Goal: Communication & Community: Share content

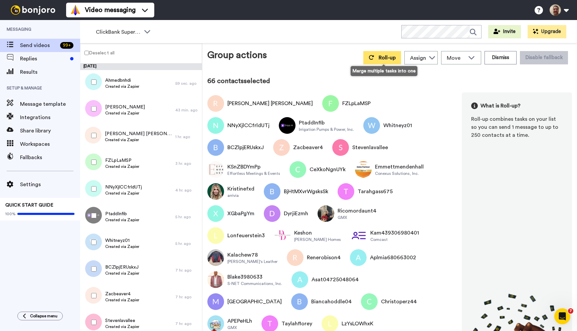
click at [380, 55] on button "Roll-up" at bounding box center [383, 57] width 38 height 13
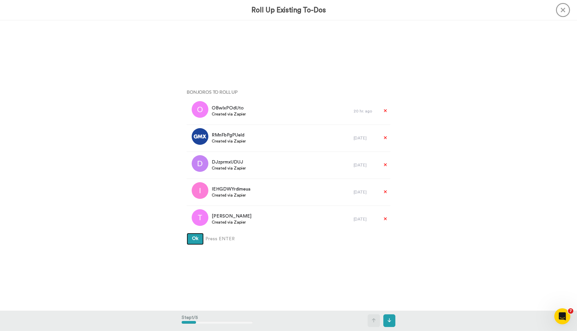
click at [187, 233] on button "Ok" at bounding box center [195, 239] width 17 height 12
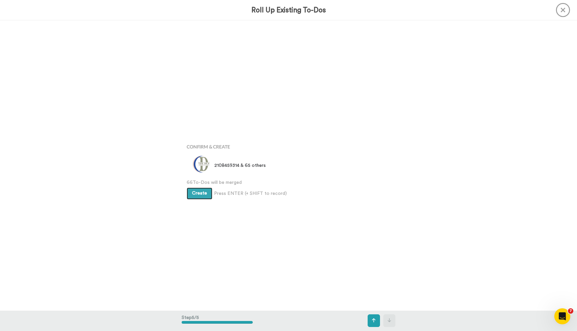
scroll to position [1162, 0]
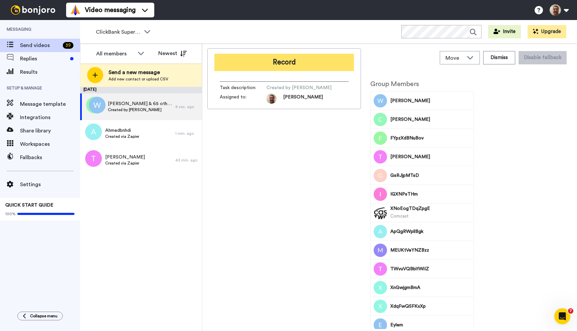
click at [277, 64] on button "Record" at bounding box center [285, 62] width 140 height 17
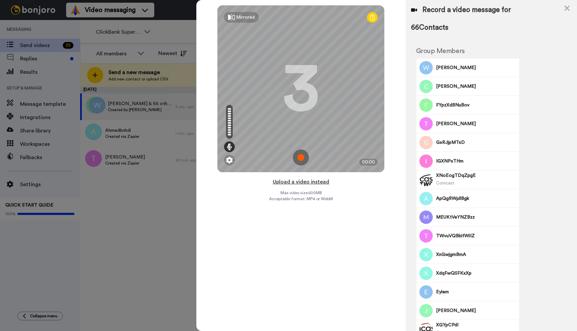
click at [304, 181] on button "Upload a video instead" at bounding box center [301, 182] width 60 height 9
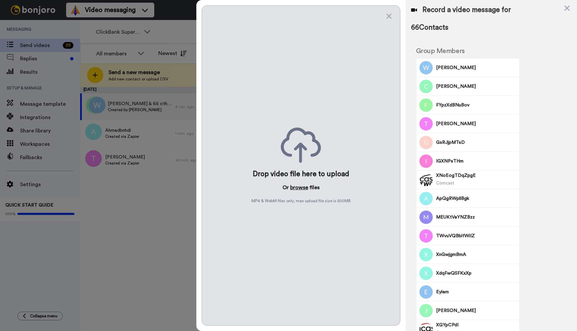
click at [302, 187] on button "browse" at bounding box center [299, 188] width 18 height 8
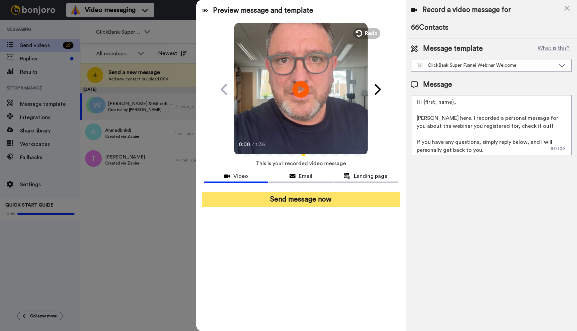
click at [316, 194] on button "Send message now" at bounding box center [301, 199] width 199 height 15
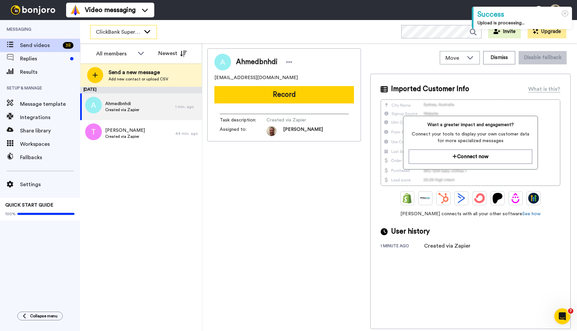
click at [120, 38] on div "ClickBank Super Funnel Webinar Registrants" at bounding box center [124, 31] width 66 height 13
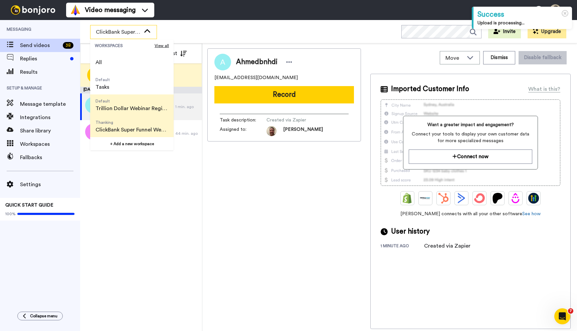
click at [129, 105] on span "Trillion Dollar Webinar Registrants" at bounding box center [132, 109] width 73 height 8
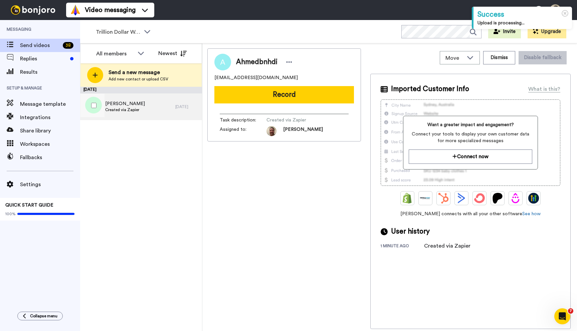
click at [144, 107] on div "John Created via Zapier" at bounding box center [127, 107] width 95 height 27
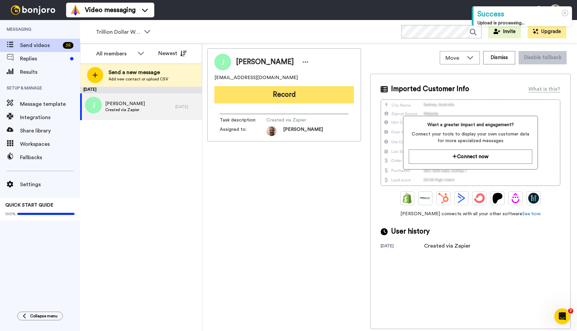
click at [288, 98] on button "Record" at bounding box center [285, 94] width 140 height 17
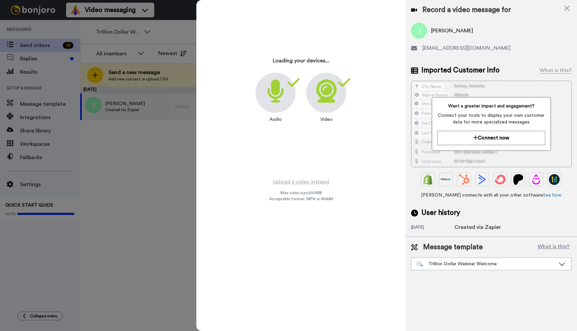
click at [288, 98] on div at bounding box center [276, 93] width 40 height 40
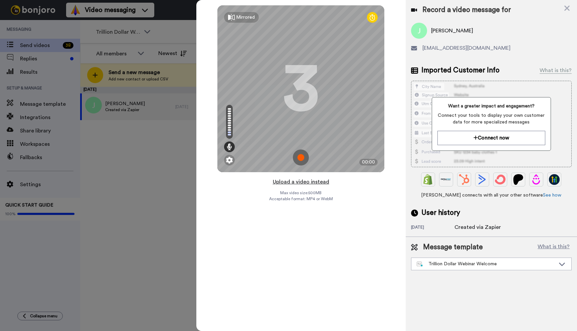
click at [302, 181] on button "Upload a video instead" at bounding box center [301, 182] width 60 height 9
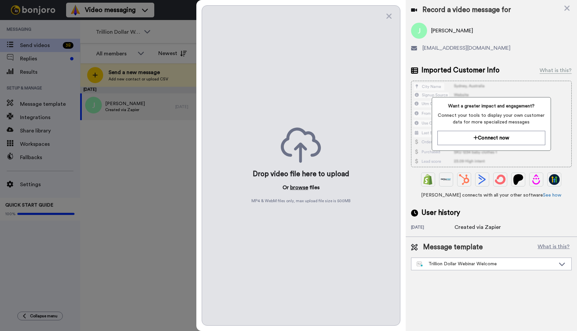
click at [302, 186] on button "browse" at bounding box center [299, 188] width 18 height 8
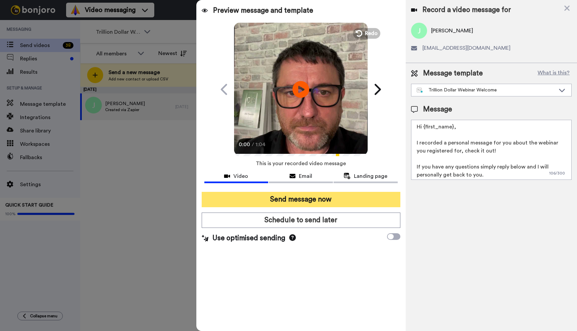
click at [268, 199] on button "Send message now" at bounding box center [301, 199] width 199 height 15
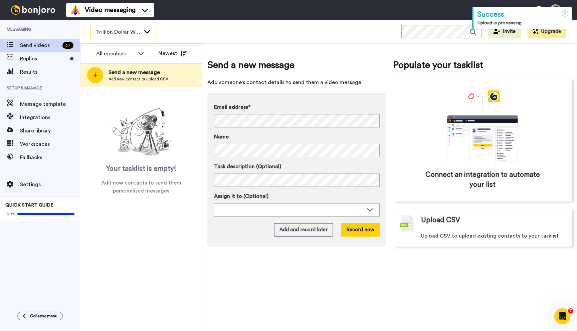
click at [150, 28] on icon at bounding box center [147, 31] width 8 height 7
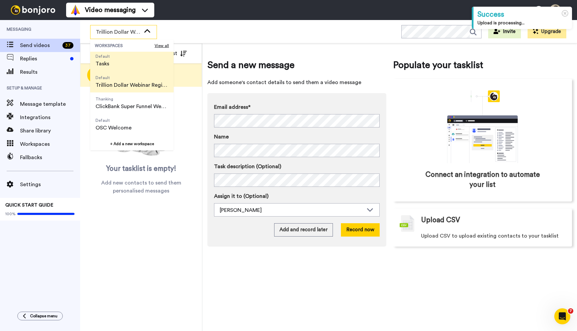
scroll to position [37, 0]
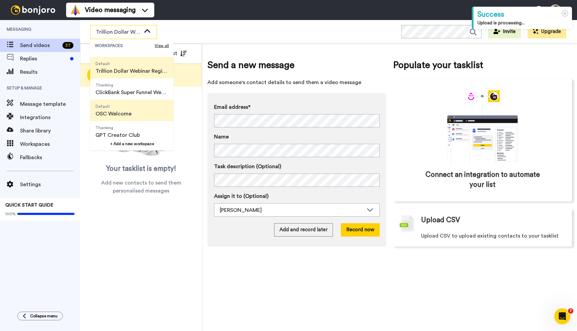
click at [139, 107] on li "Default OSC Welcome" at bounding box center [132, 110] width 84 height 21
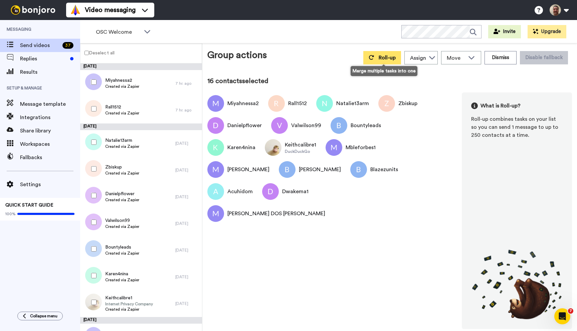
click at [366, 60] on button "Roll-up" at bounding box center [383, 57] width 38 height 13
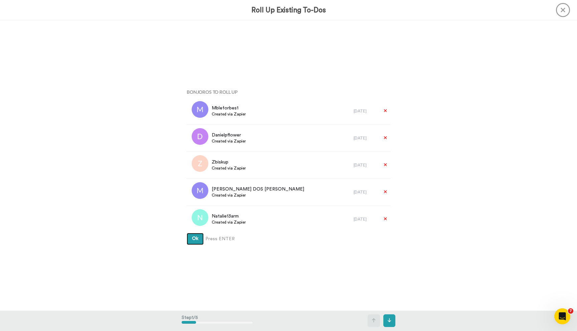
click at [187, 233] on button "Ok" at bounding box center [195, 239] width 17 height 12
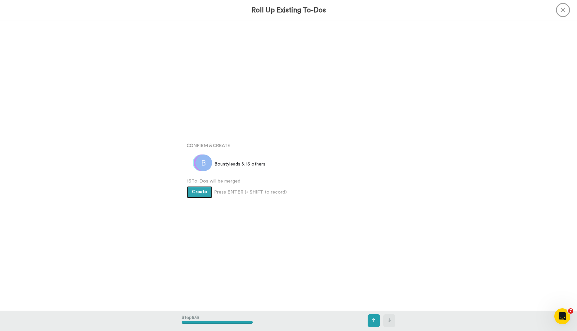
scroll to position [1162, 0]
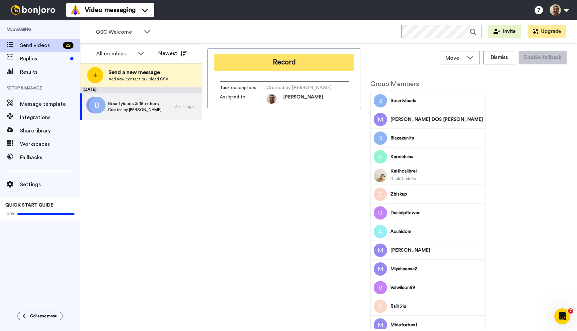
click at [296, 67] on button "Record" at bounding box center [285, 62] width 140 height 17
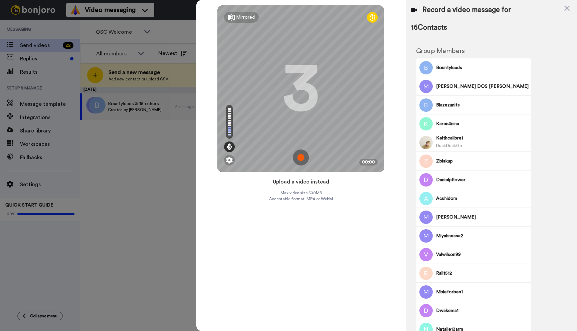
click at [306, 182] on button "Upload a video instead" at bounding box center [301, 182] width 60 height 9
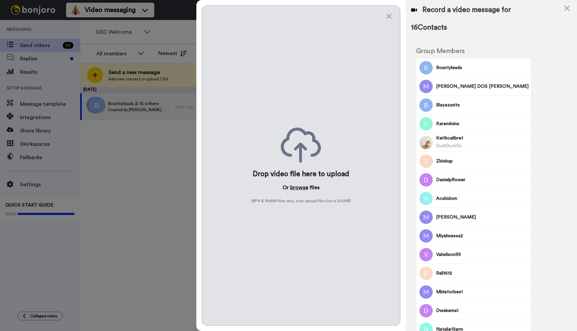
click at [298, 190] on button "browse" at bounding box center [299, 188] width 18 height 8
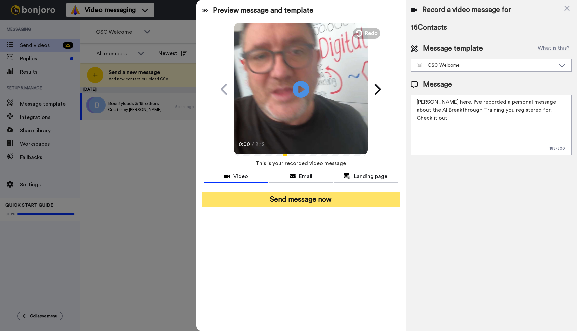
click at [301, 200] on button "Send message now" at bounding box center [301, 199] width 199 height 15
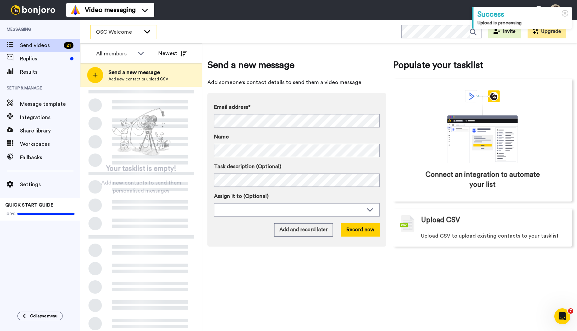
click at [146, 35] on div "OSC Welcome" at bounding box center [124, 31] width 66 height 13
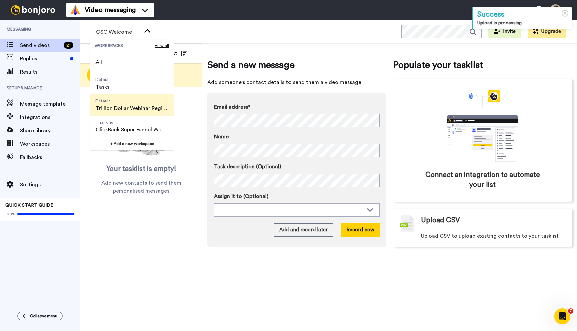
scroll to position [43, 0]
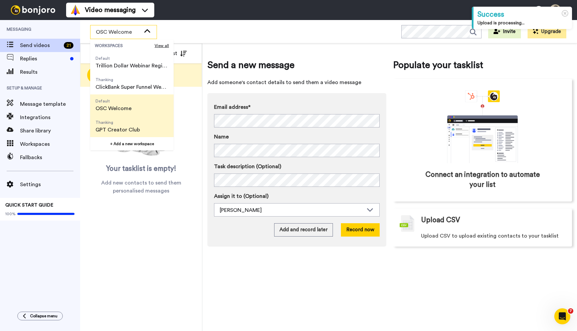
click at [139, 127] on span "Thanking GPT Creator Club" at bounding box center [117, 126] width 55 height 21
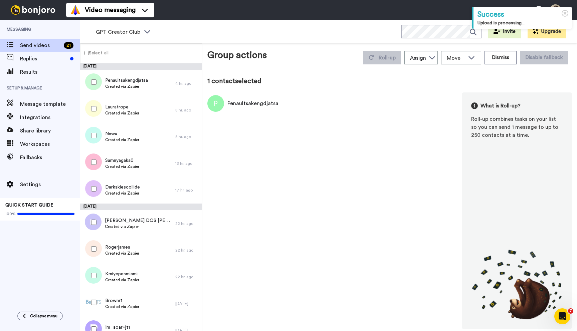
click at [87, 50] on label "Select all" at bounding box center [95, 53] width 28 height 8
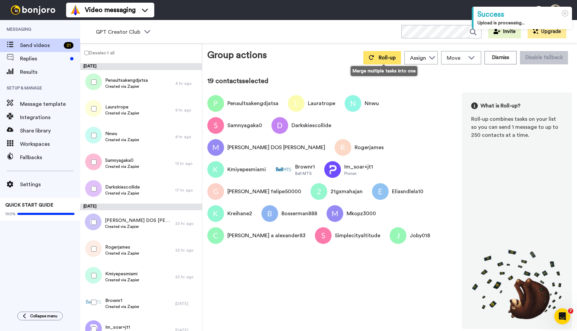
click at [380, 57] on span "Roll-up" at bounding box center [387, 57] width 17 height 5
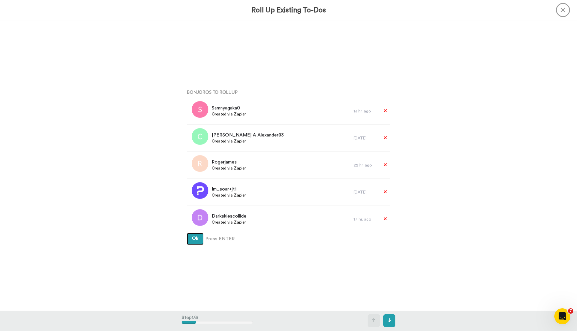
click at [187, 233] on button "Ok" at bounding box center [195, 239] width 17 height 12
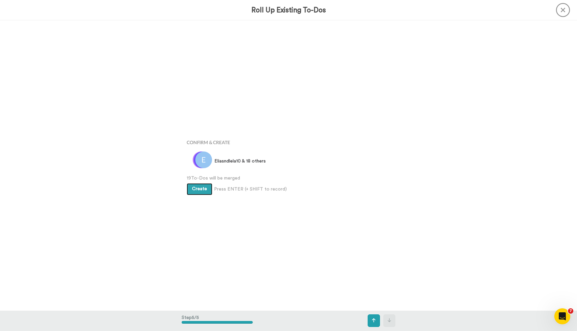
scroll to position [1162, 0]
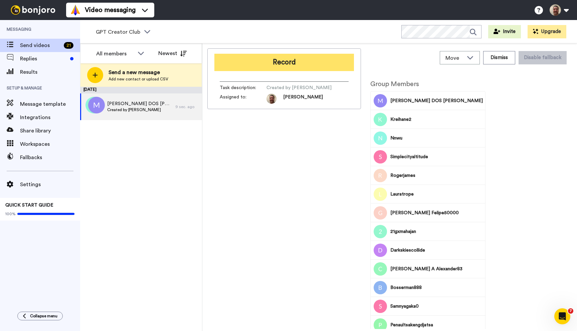
click at [278, 62] on button "Record" at bounding box center [285, 62] width 140 height 17
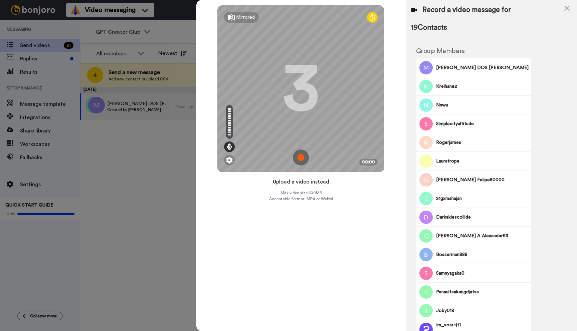
click at [309, 179] on button "Upload a video instead" at bounding box center [301, 182] width 60 height 9
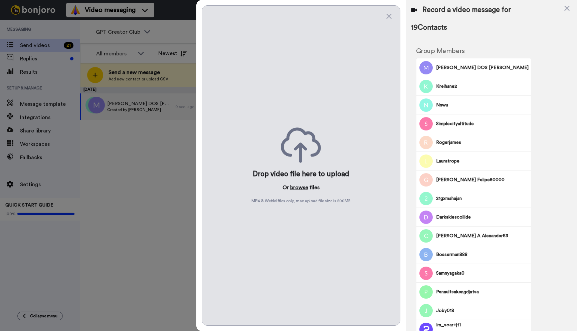
click at [303, 185] on button "browse" at bounding box center [299, 188] width 18 height 8
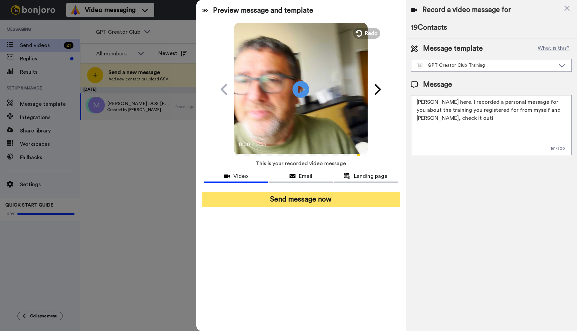
click at [304, 204] on button "Send message now" at bounding box center [301, 199] width 199 height 15
